Goal: Information Seeking & Learning: Understand process/instructions

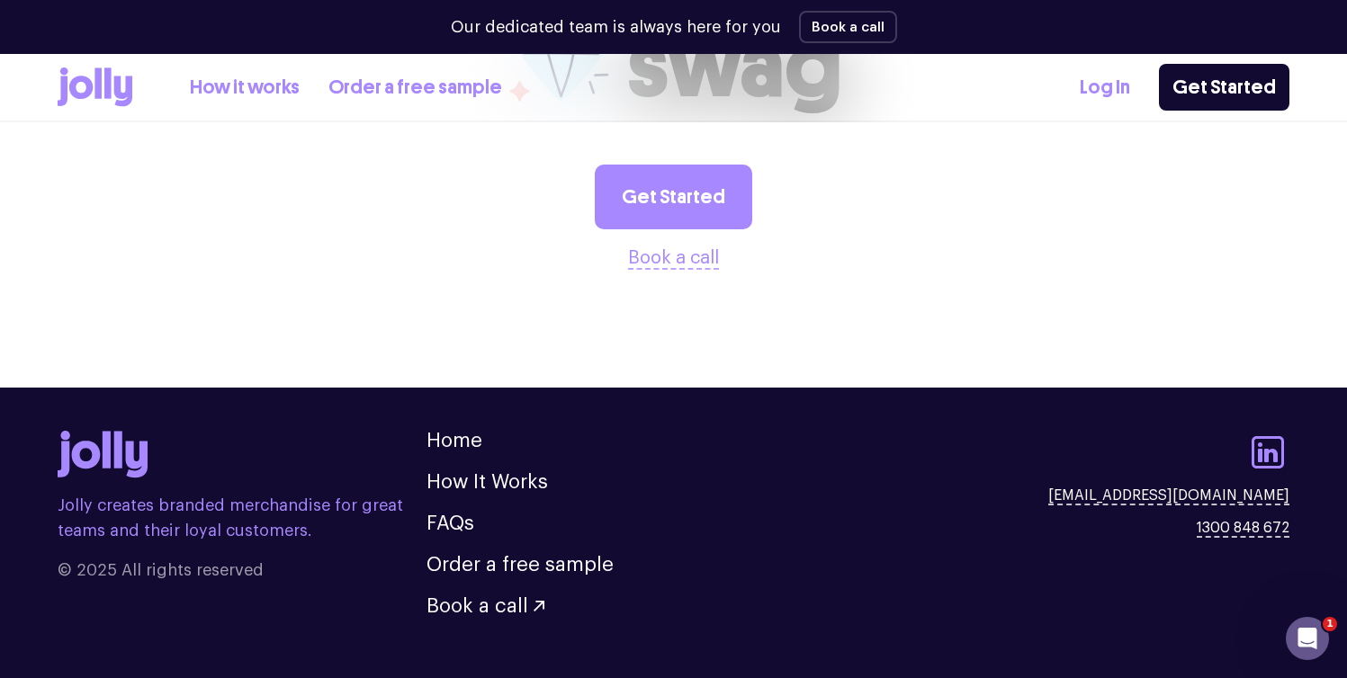
click at [498, 462] on ul "Home How It Works FAQs Order a free sample Book a call" at bounding box center [519, 523] width 187 height 185
click at [507, 472] on link "How It Works" at bounding box center [486, 482] width 121 height 20
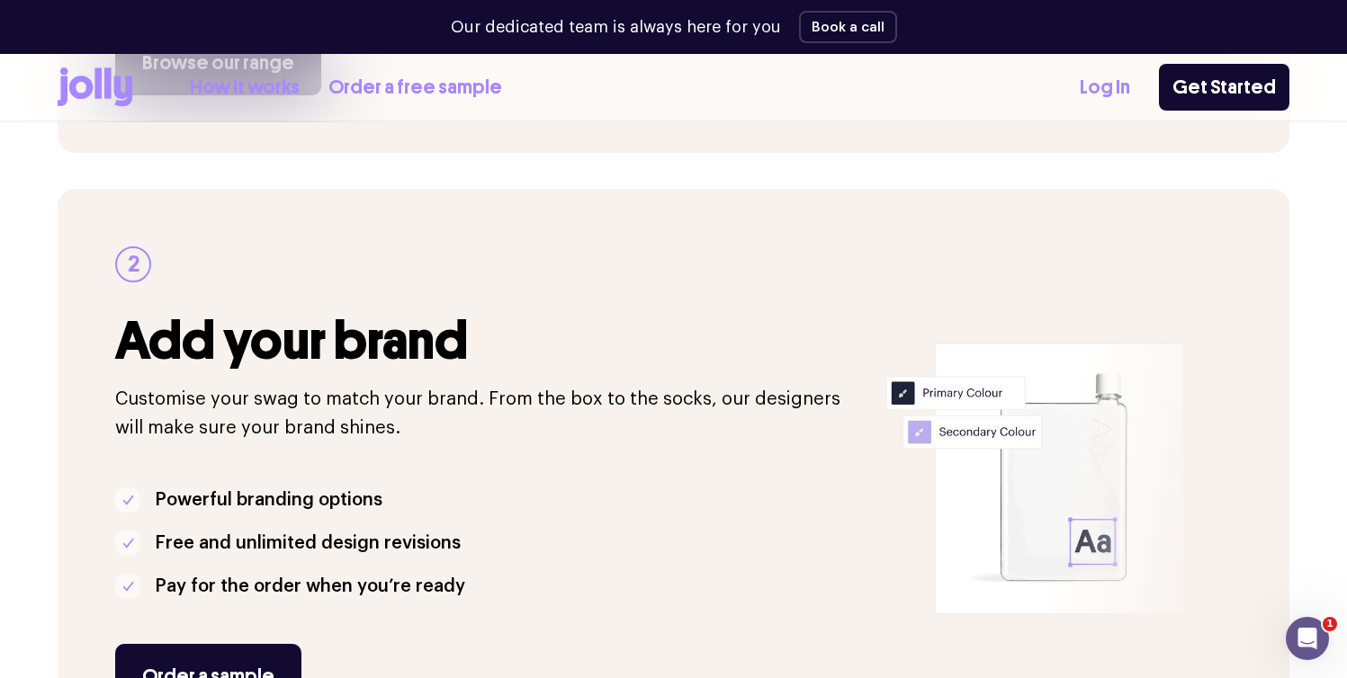
scroll to position [260, 0]
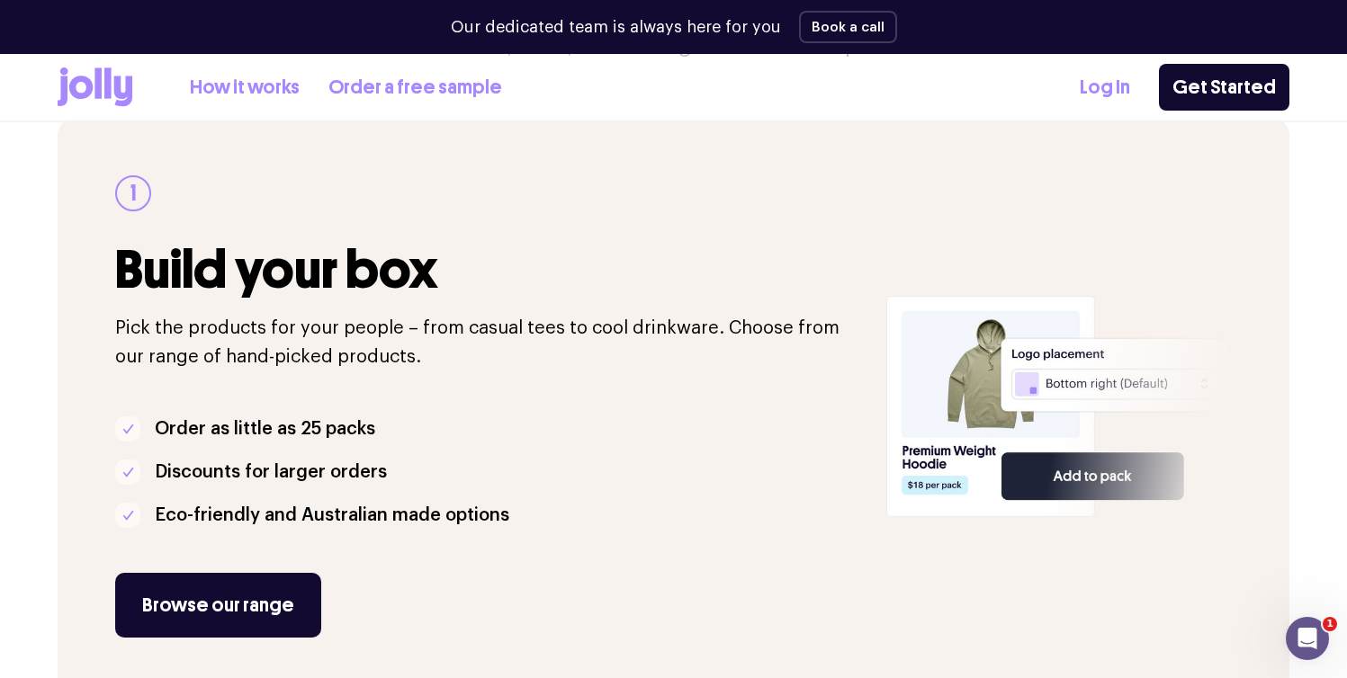
click at [114, 91] on icon at bounding box center [123, 91] width 18 height 31
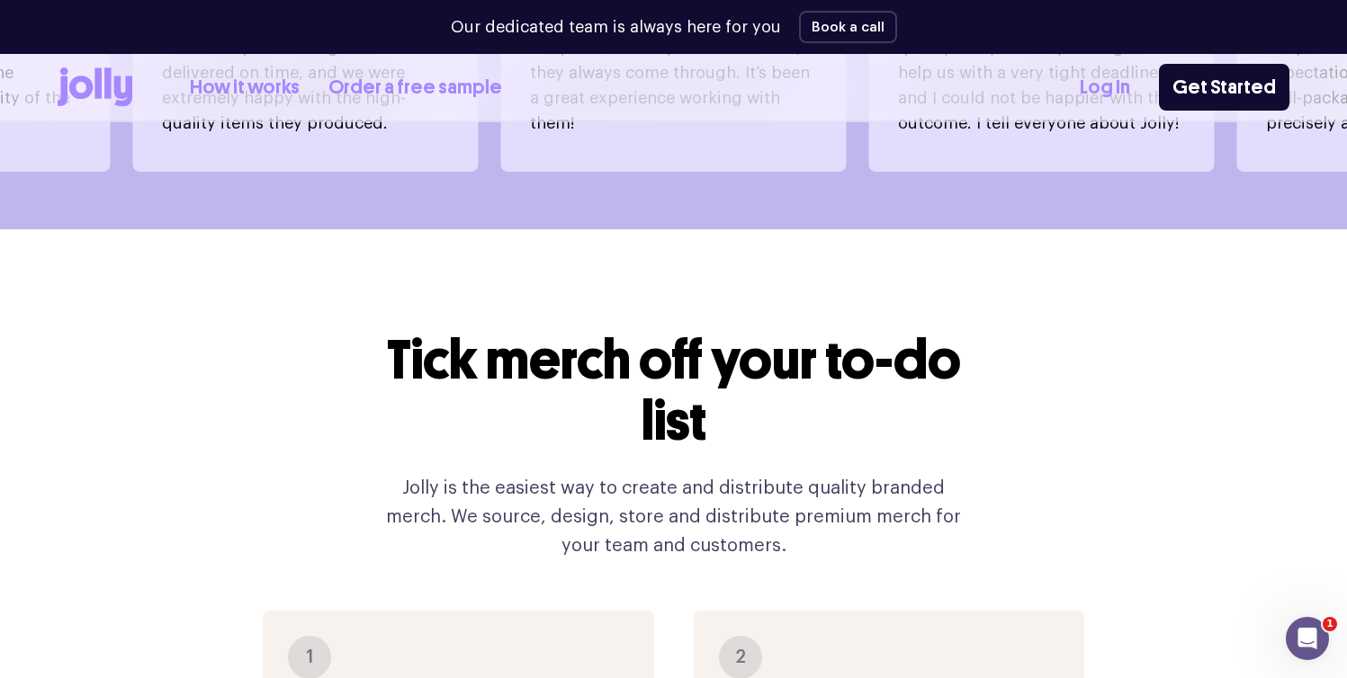
scroll to position [1626, 0]
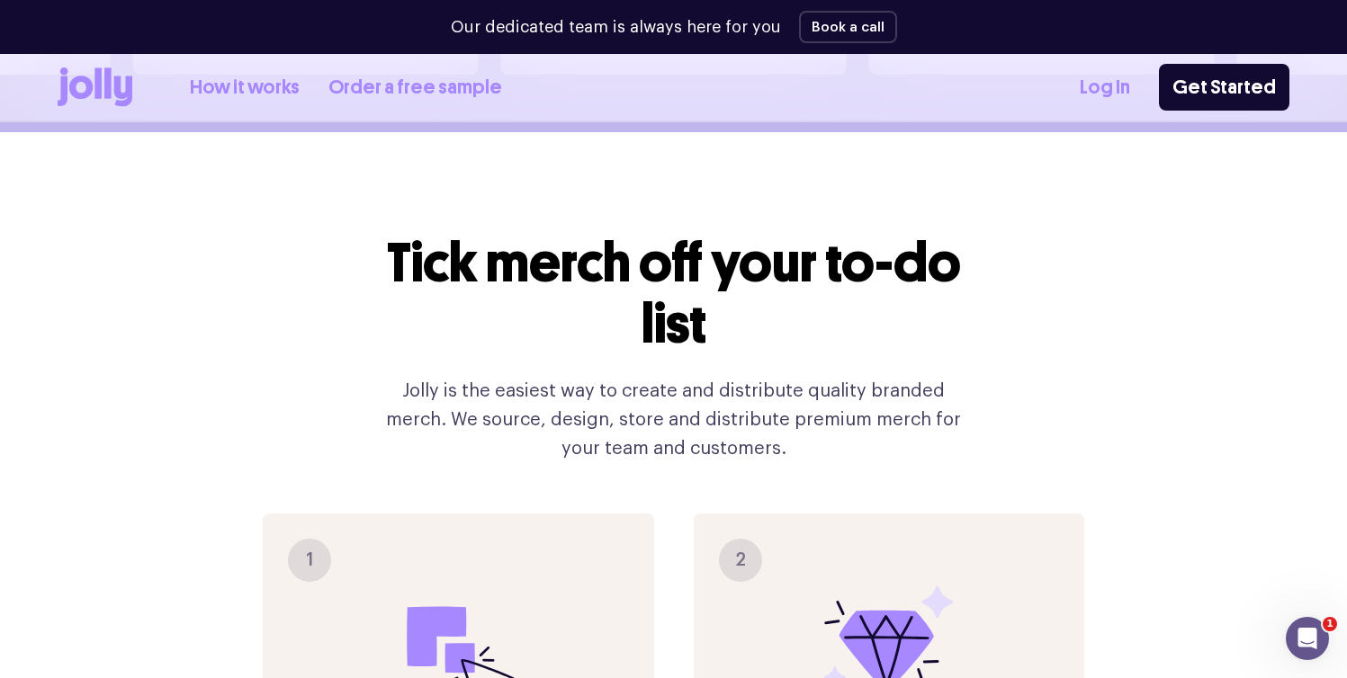
click at [389, 380] on p "Jolly is the easiest way to create and distribute quality branded merch. We sou…" at bounding box center [674, 420] width 605 height 86
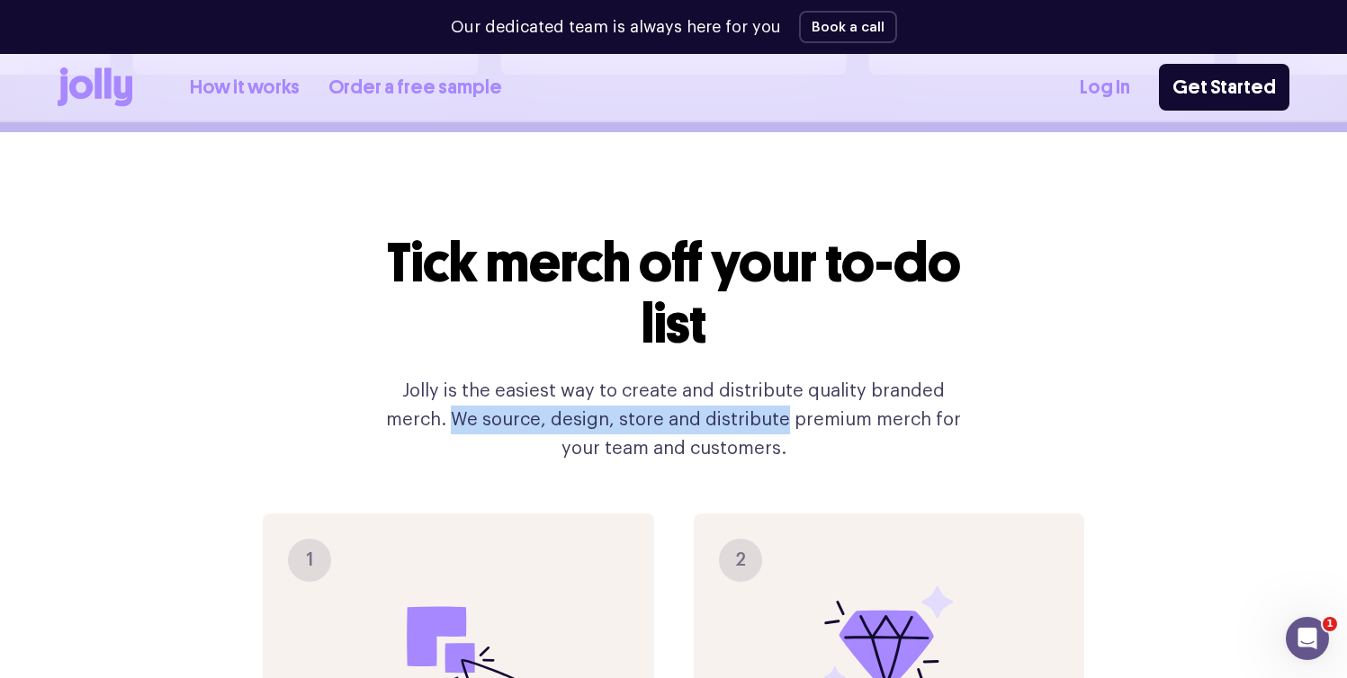
drag, startPoint x: 384, startPoint y: 379, endPoint x: 709, endPoint y: 381, distance: 324.8
click at [709, 381] on p "Jolly is the easiest way to create and distribute quality branded merch. We sou…" at bounding box center [674, 420] width 605 height 86
copy p "We source, design, store and distribute"
